Goal: Task Accomplishment & Management: Complete application form

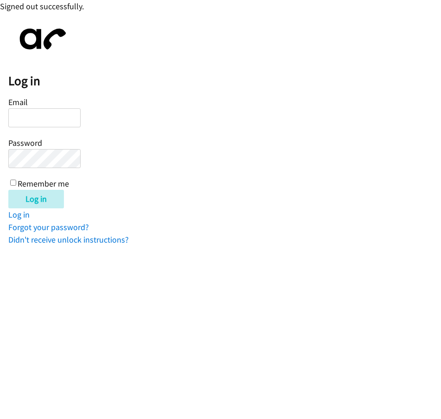
click at [95, 246] on html "Signed out successfully. Log in Email Password Remember me Log in Log in Forgot…" at bounding box center [220, 123] width 441 height 246
click at [47, 119] on input "Email" at bounding box center [44, 117] width 72 height 19
type input "[EMAIL_ADDRESS][DOMAIN_NAME]"
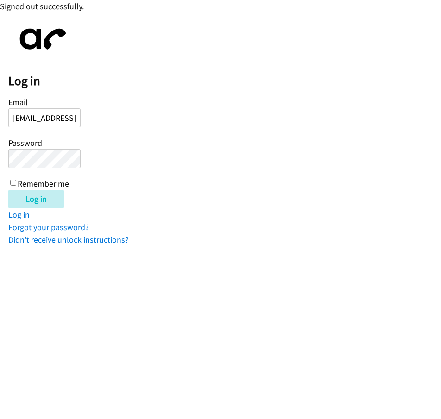
click at [8, 190] on input "Log in" at bounding box center [36, 199] width 56 height 19
click at [56, 123] on input "Email" at bounding box center [44, 117] width 72 height 19
click at [49, 122] on input "Email" at bounding box center [44, 117] width 72 height 19
click at [29, 121] on input "Email" at bounding box center [44, 117] width 72 height 19
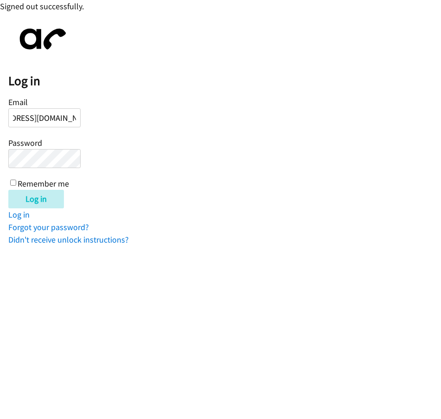
type input "[EMAIL_ADDRESS][DOMAIN_NAME]"
click at [8, 190] on input "Log in" at bounding box center [36, 199] width 56 height 19
click at [19, 113] on input "Email" at bounding box center [44, 117] width 72 height 19
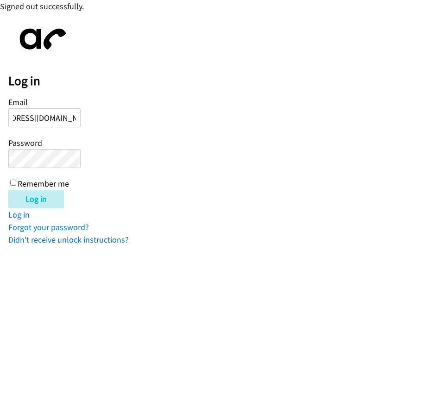
type input "Razucena@lendingpoint.com"
click at [8, 190] on input "Log in" at bounding box center [36, 199] width 56 height 19
click at [44, 115] on input "Email" at bounding box center [44, 117] width 72 height 19
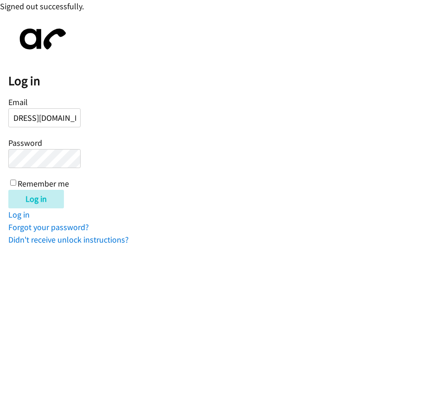
type input "razucena@lendingpoint.com"
click at [8, 190] on input "Log in" at bounding box center [36, 199] width 56 height 19
click at [29, 118] on input "Email" at bounding box center [44, 117] width 72 height 19
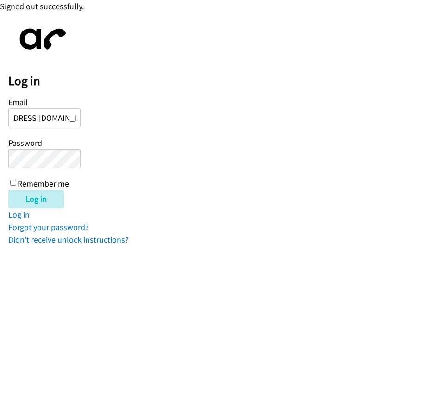
type input "[EMAIL_ADDRESS][DOMAIN_NAME]"
click at [8, 190] on input "Log in" at bounding box center [36, 199] width 56 height 19
click at [52, 118] on input "Email" at bounding box center [44, 117] width 72 height 19
click at [39, 119] on input "Razuc" at bounding box center [44, 117] width 72 height 19
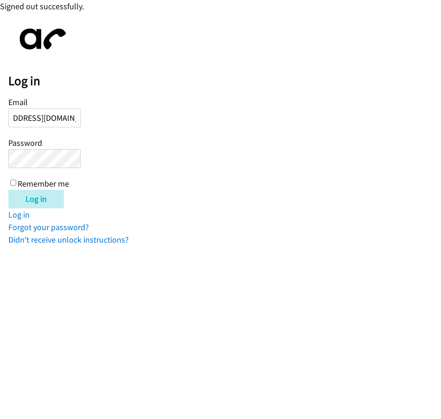
scroll to position [0, 39]
type input "Razucena@lendingpoint.com"
click at [8, 190] on input "Log in" at bounding box center [36, 199] width 56 height 19
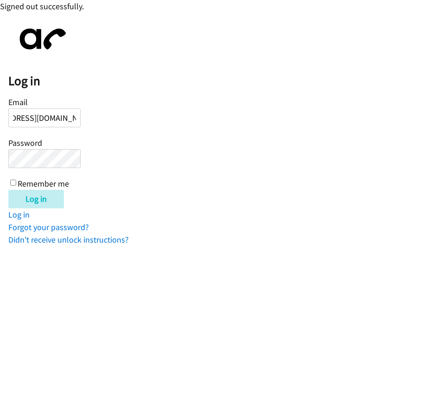
type input "[EMAIL_ADDRESS][DOMAIN_NAME]"
click at [8, 190] on input "Log in" at bounding box center [36, 199] width 56 height 19
drag, startPoint x: 86, startPoint y: 303, endPoint x: 87, endPoint y: 294, distance: 8.4
click at [85, 246] on html "Signed out successfully. Log in Email Password Remember me Log in Log in Forgot…" at bounding box center [220, 123] width 441 height 246
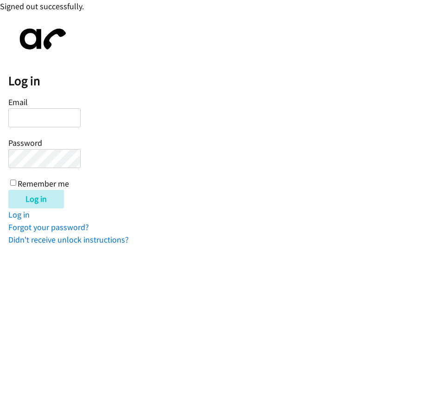
click at [23, 115] on input "Email" at bounding box center [44, 117] width 72 height 19
type input "[EMAIL_ADDRESS][DOMAIN_NAME]"
click at [8, 190] on input "Log in" at bounding box center [36, 199] width 56 height 19
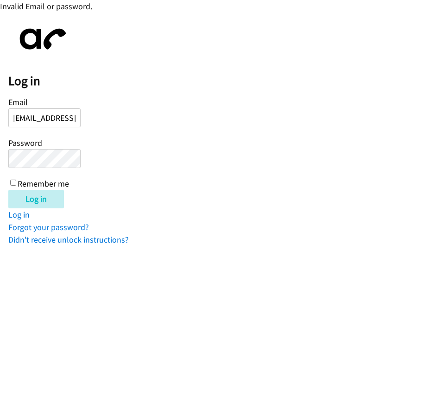
click at [57, 117] on input "[EMAIL_ADDRESS][DOMAIN_NAME]" at bounding box center [44, 117] width 72 height 19
click at [8, 190] on input "Log in" at bounding box center [36, 199] width 56 height 19
click at [38, 246] on html "Signed out successfully. Log in Email Password Remember me Log in Log in Forgot…" at bounding box center [220, 123] width 441 height 246
click at [45, 120] on input "Email" at bounding box center [44, 117] width 72 height 19
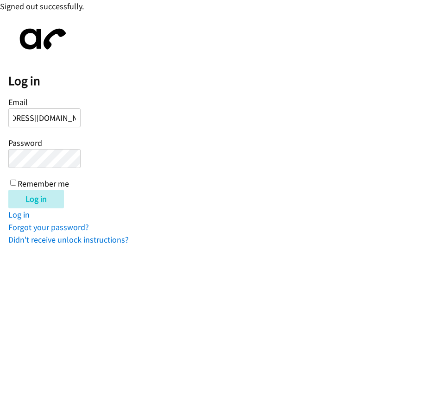
type input "[EMAIL_ADDRESS][DOMAIN_NAME]"
click at [8, 190] on input "Log in" at bounding box center [36, 199] width 56 height 19
click at [38, 120] on input "Email" at bounding box center [44, 117] width 72 height 19
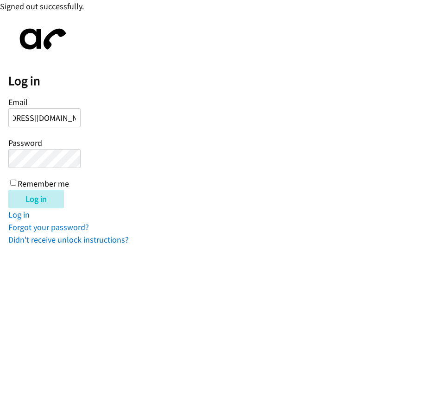
type input "[EMAIL_ADDRESS][DOMAIN_NAME]"
click at [8, 190] on input "Log in" at bounding box center [36, 199] width 56 height 19
